Goal: Find specific page/section: Find specific page/section

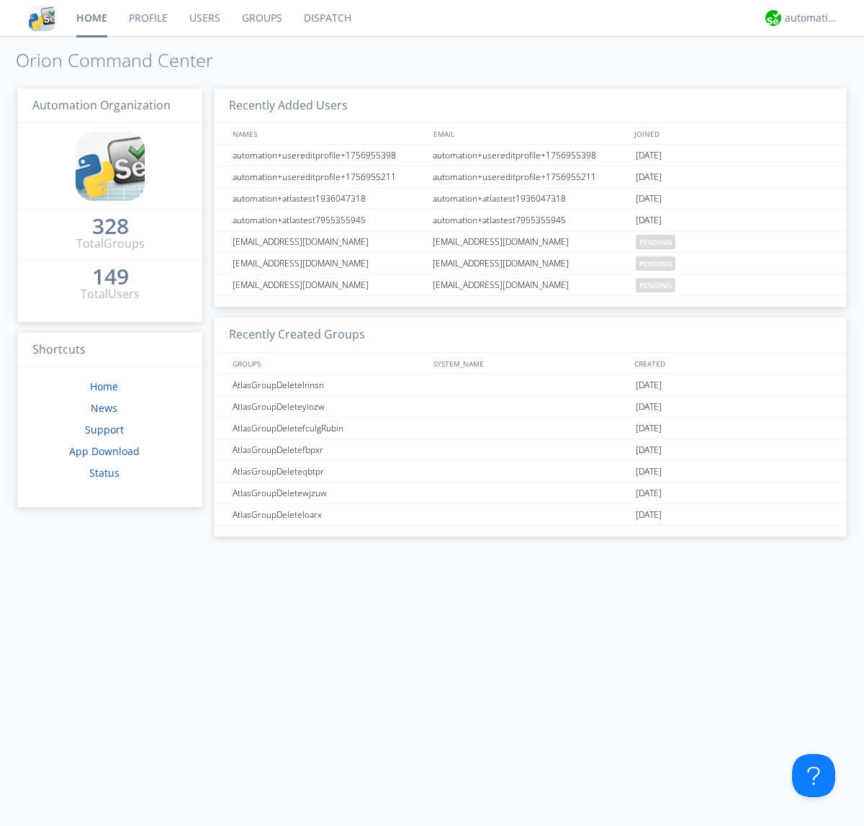
click at [326, 18] on link "Dispatch" at bounding box center [327, 18] width 69 height 36
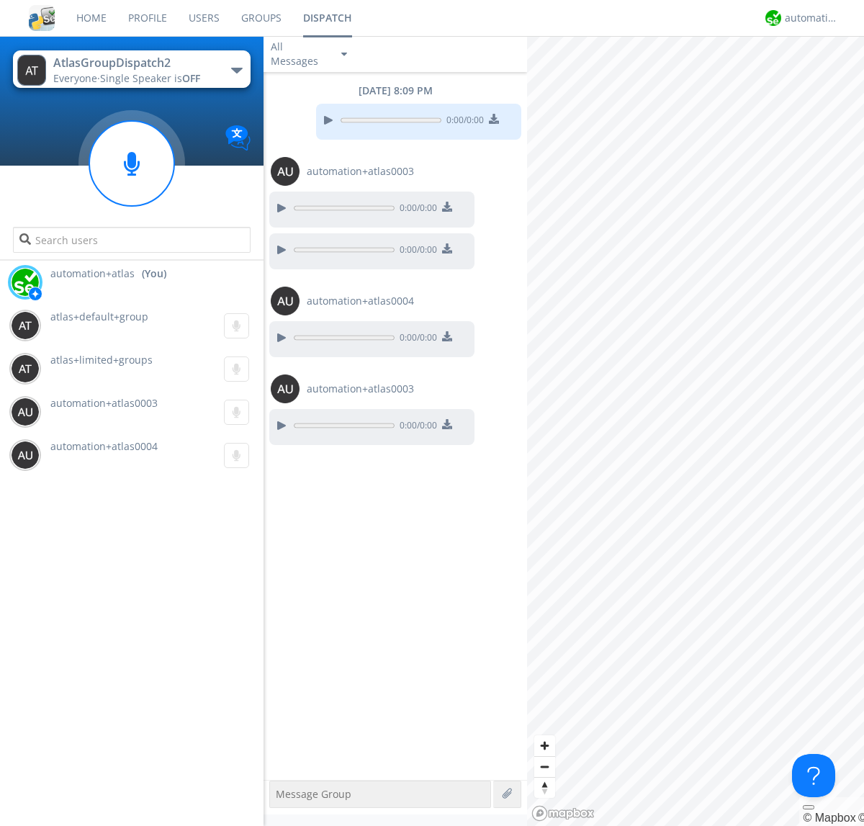
click at [236, 70] on div "button" at bounding box center [237, 71] width 12 height 6
click at [0, 0] on span "AtlasGroupDispatch" at bounding box center [0, 0] width 0 height 0
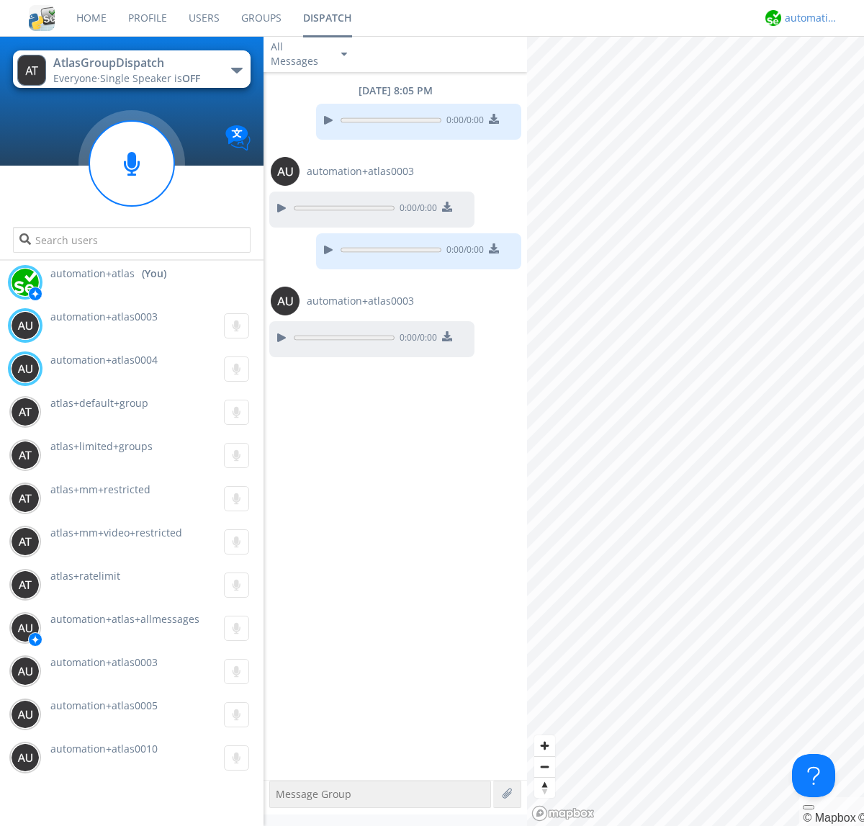
click at [808, 18] on div "automation+atlas" at bounding box center [812, 18] width 54 height 14
